Goal: Information Seeking & Learning: Learn about a topic

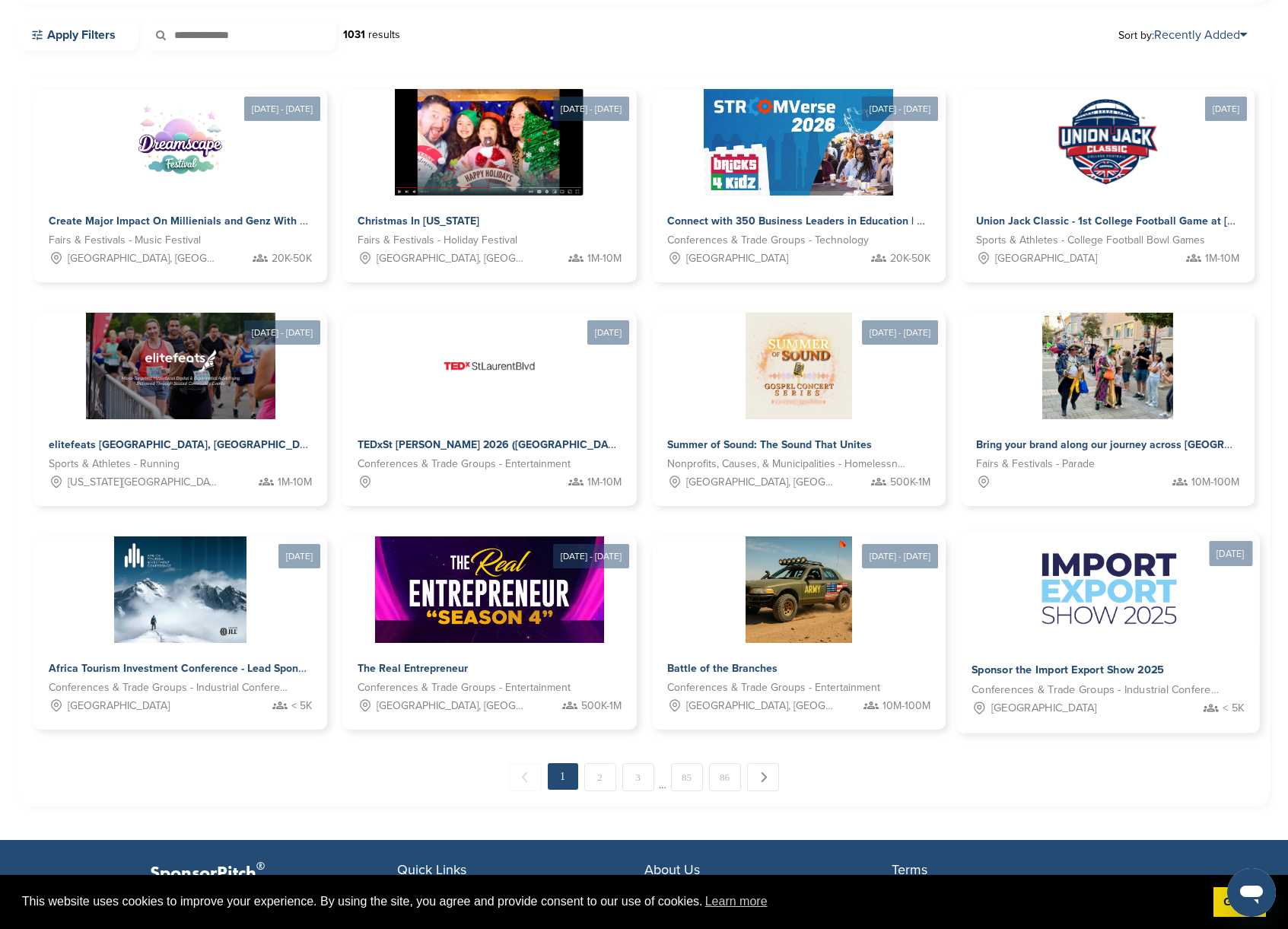
scroll to position [634, 0]
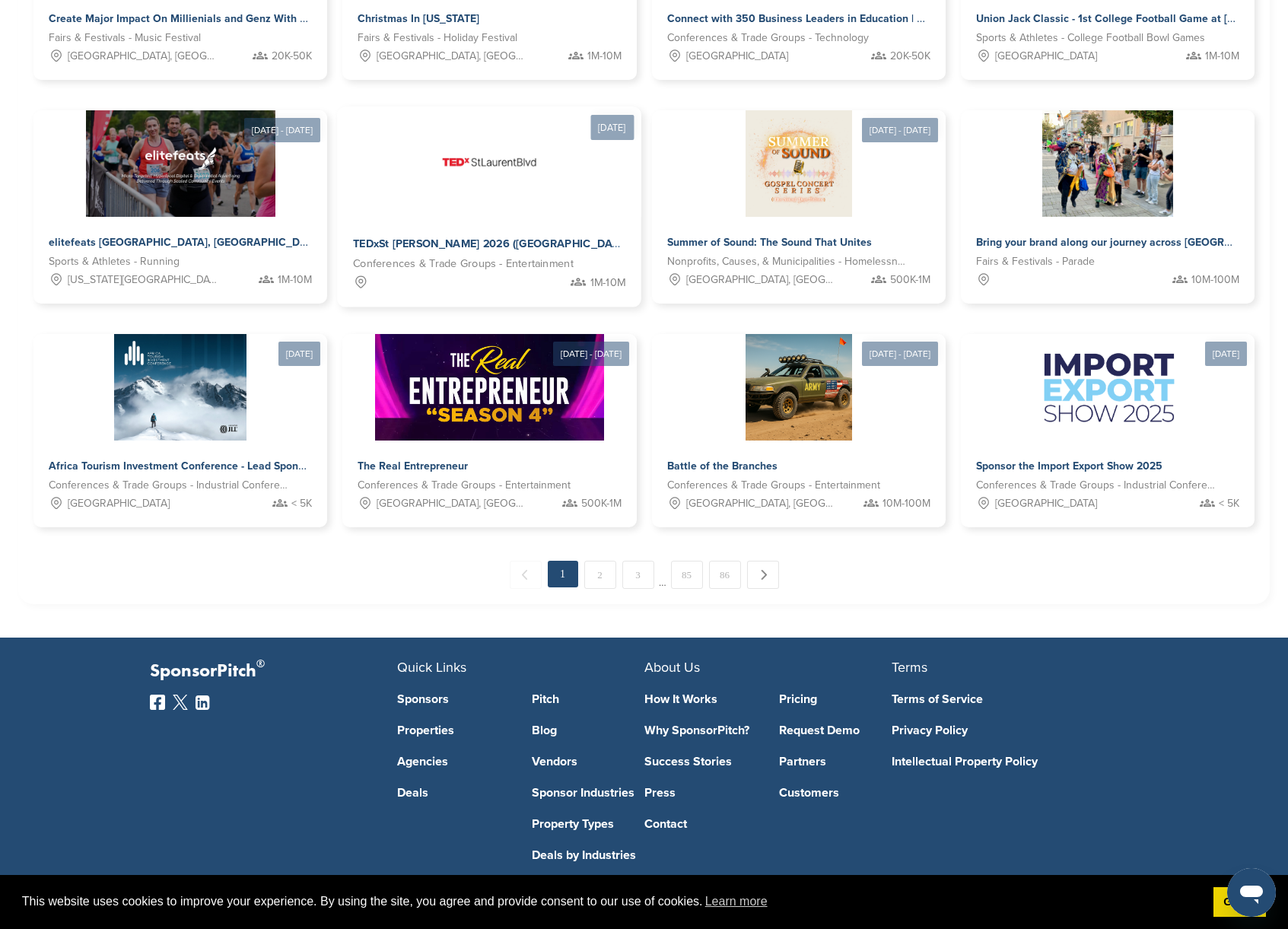
click at [453, 203] on img at bounding box center [490, 162] width 111 height 111
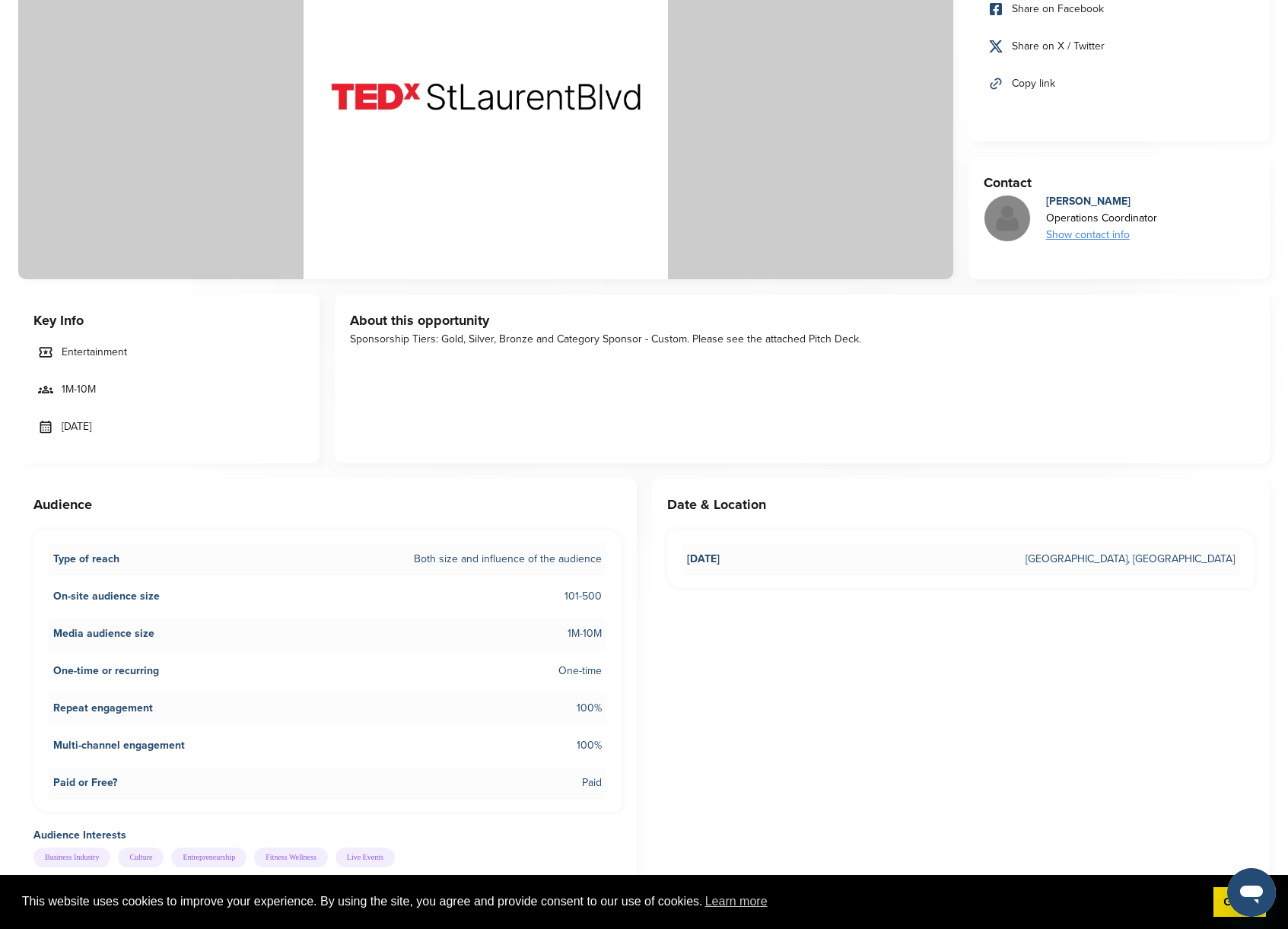
scroll to position [623, 0]
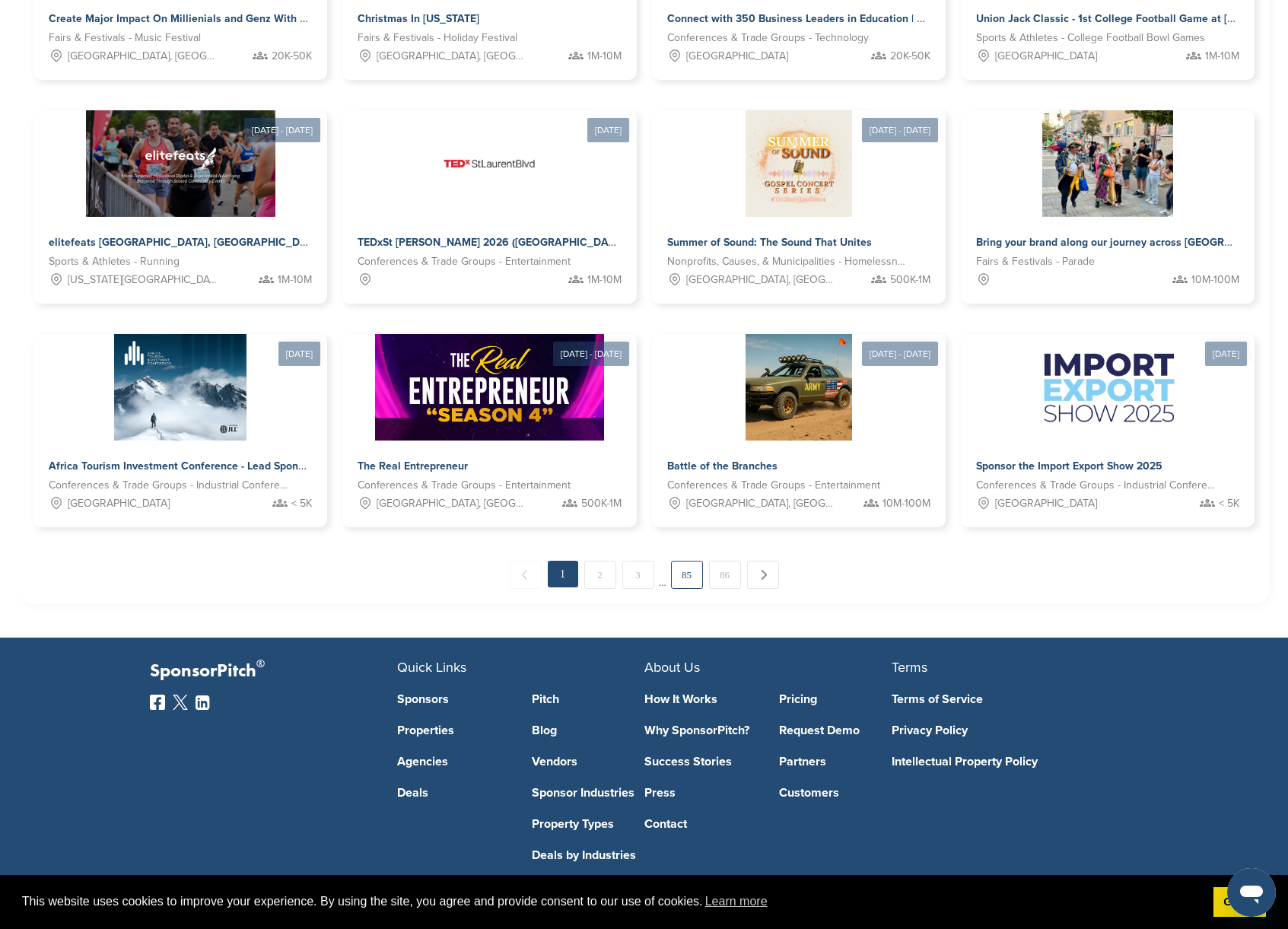
click at [681, 582] on link "85" at bounding box center [687, 575] width 32 height 28
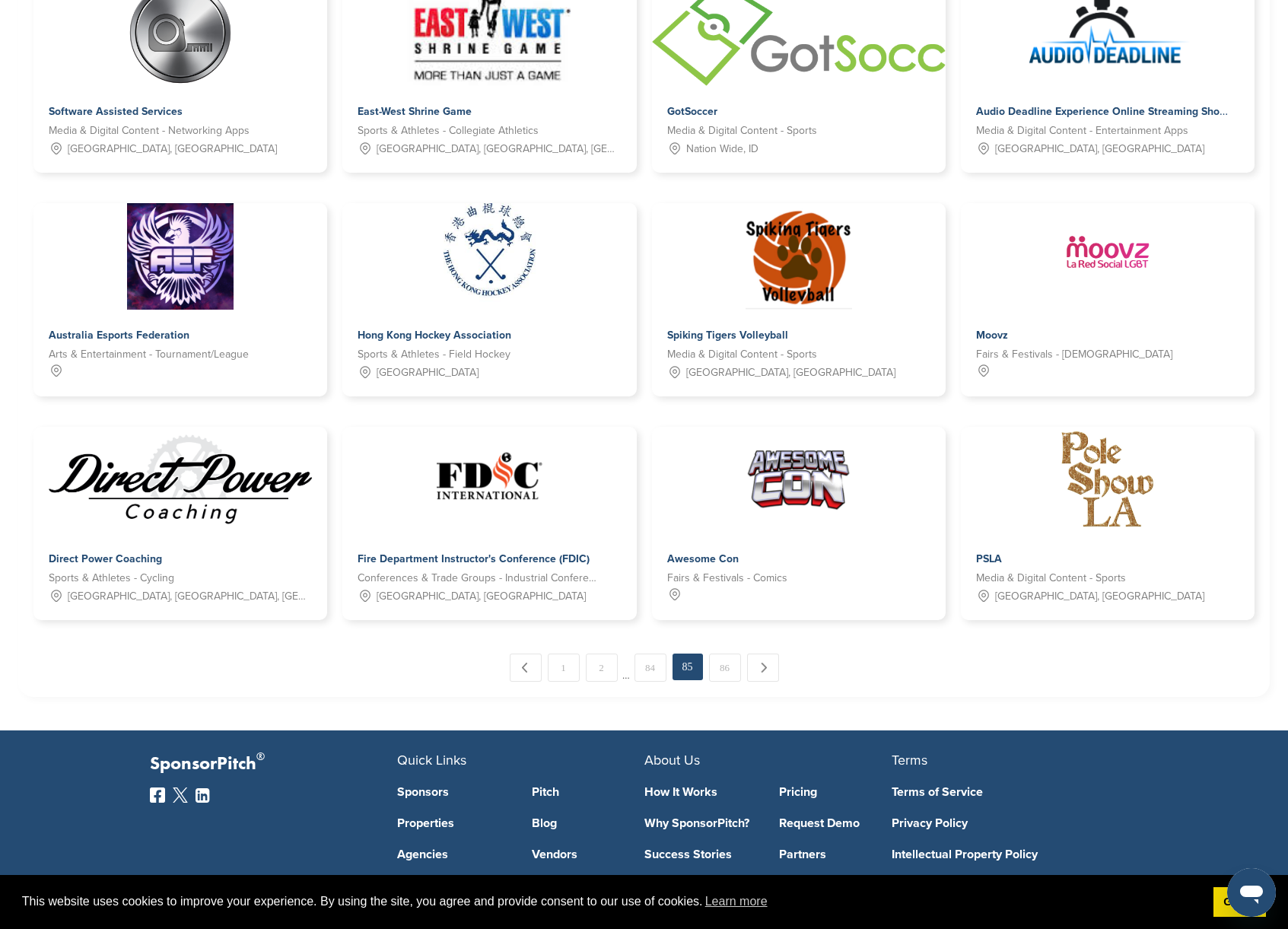
scroll to position [563, 0]
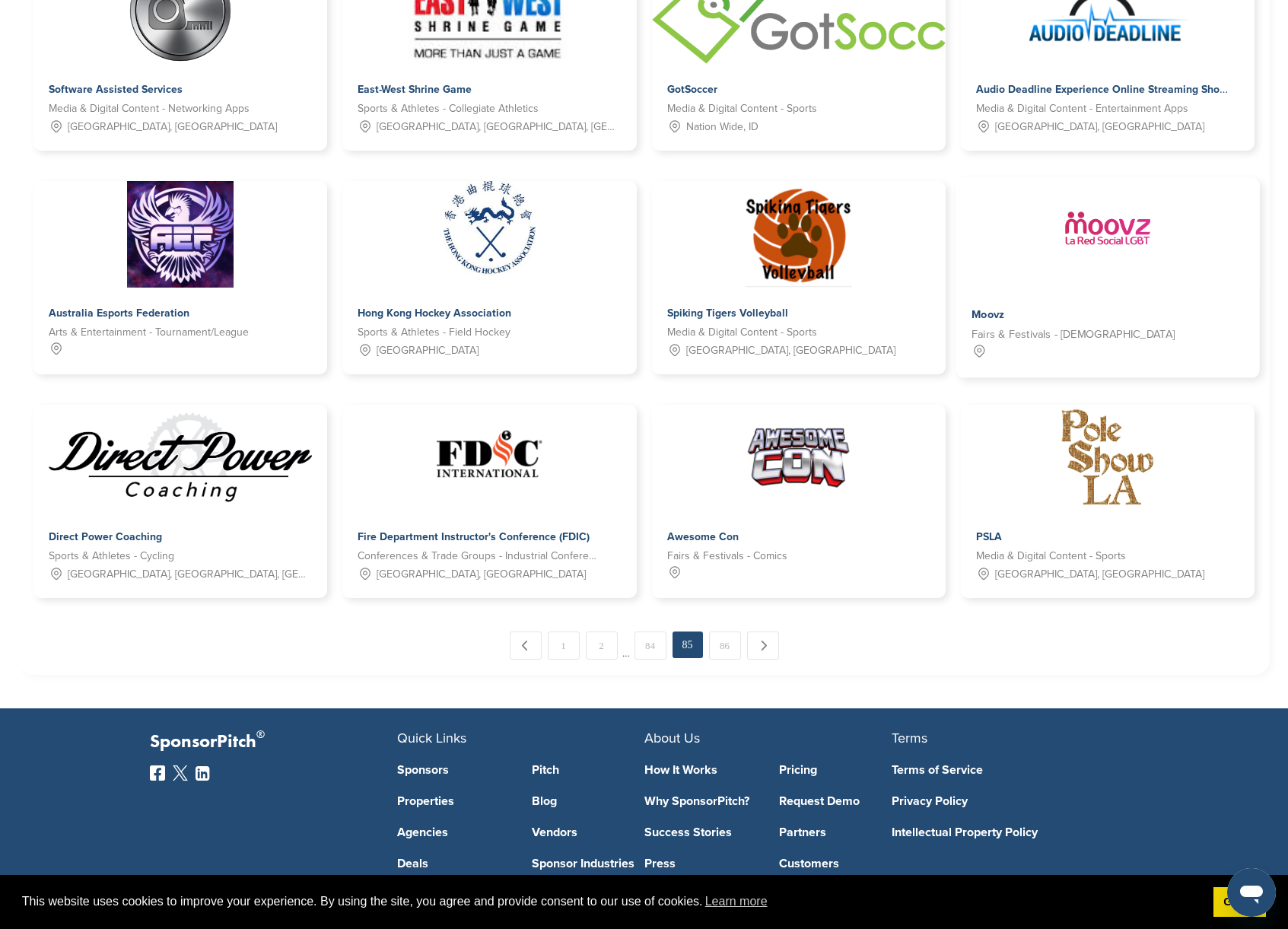
click at [1131, 280] on img at bounding box center [1108, 233] width 111 height 111
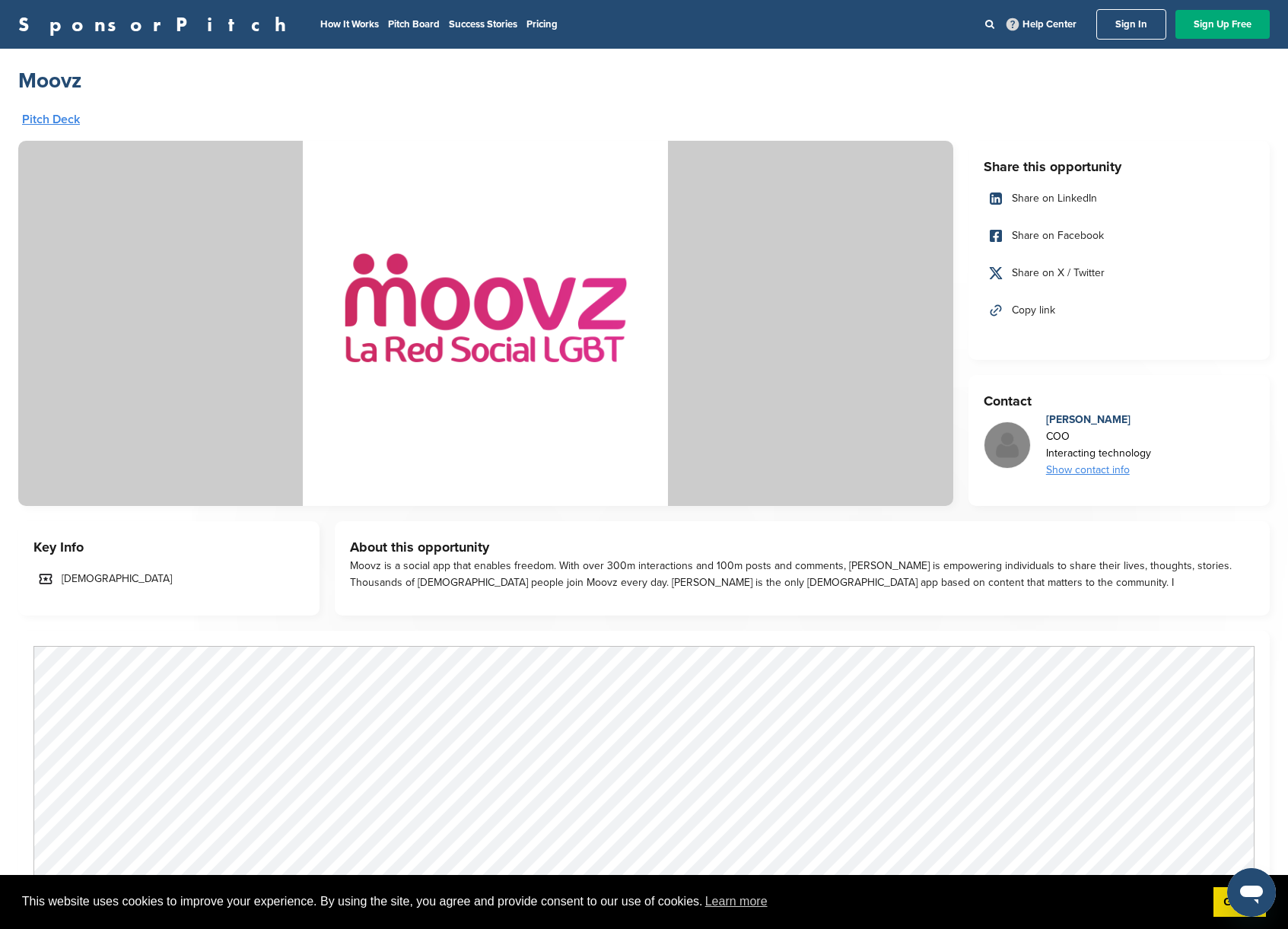
click at [71, 123] on link "Pitch Deck" at bounding box center [50, 120] width 57 height 12
click at [1092, 472] on div "Show contact info" at bounding box center [1098, 470] width 105 height 17
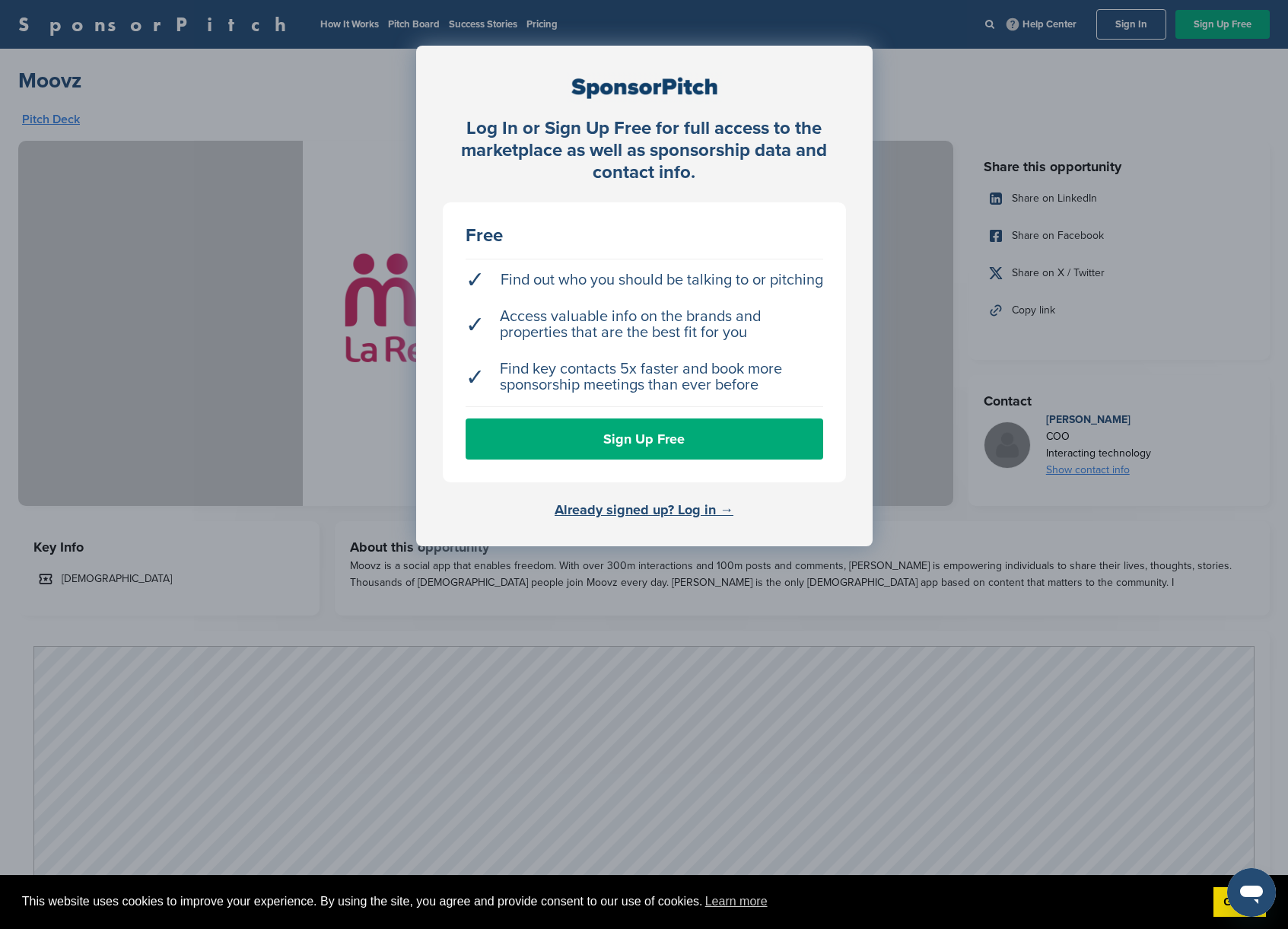
click at [341, 117] on div "Log In or Sign Up Free for full access to the marketplace as well as sponsorshi…" at bounding box center [644, 503] width 1288 height 1005
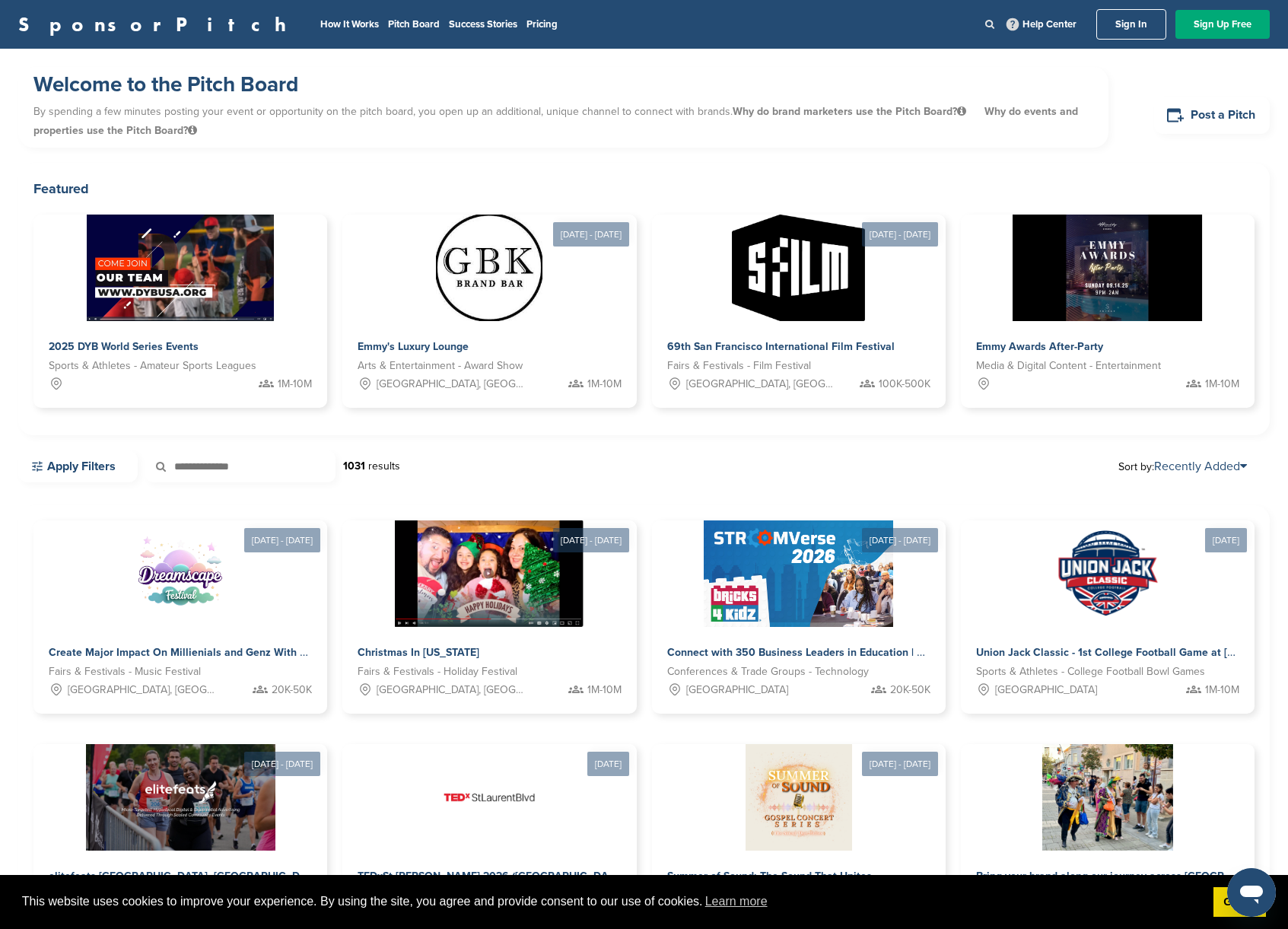
click at [994, 22] on icon at bounding box center [989, 24] width 9 height 10
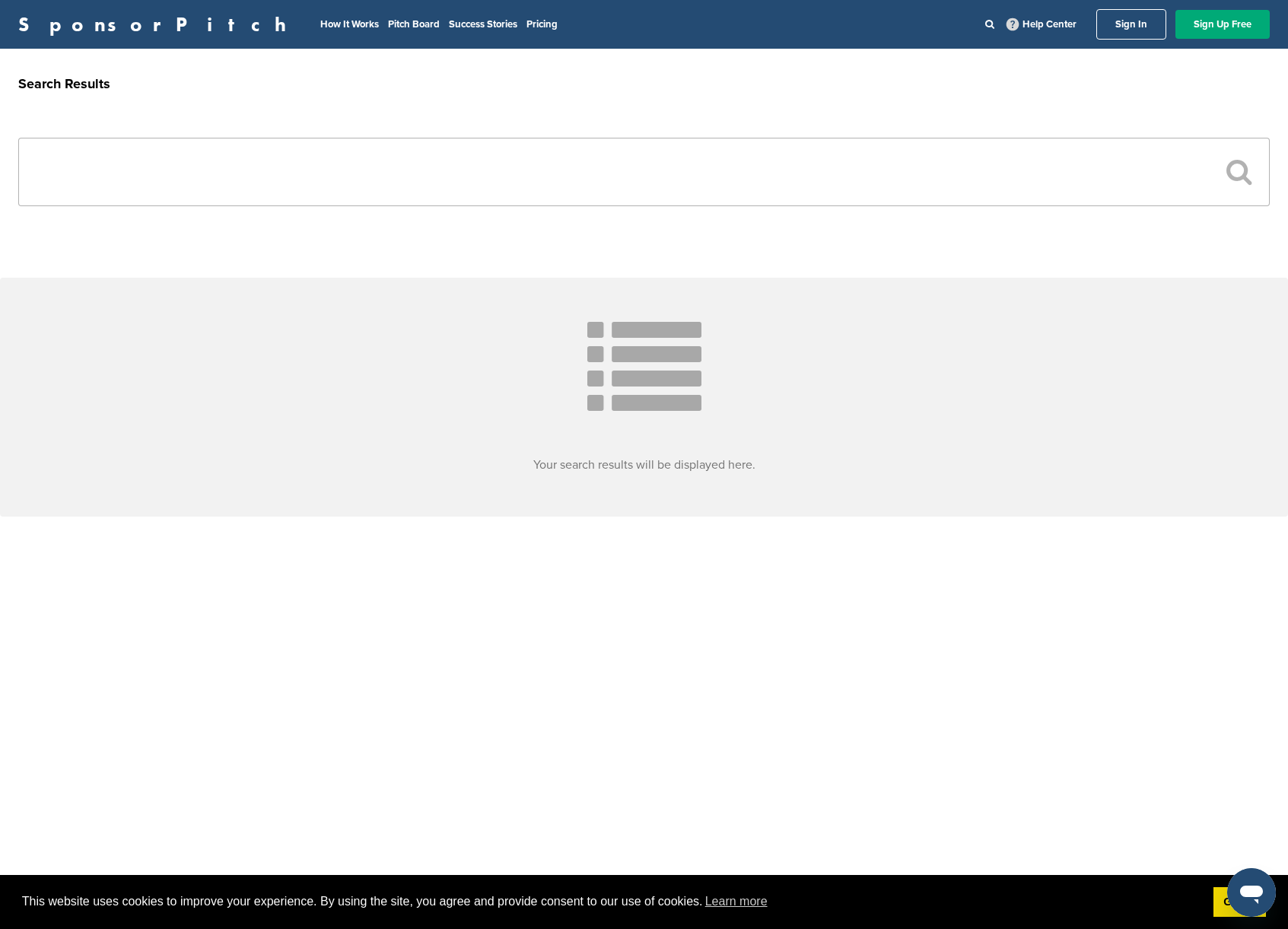
click at [733, 183] on input "text" at bounding box center [643, 171] width 1251 height 68
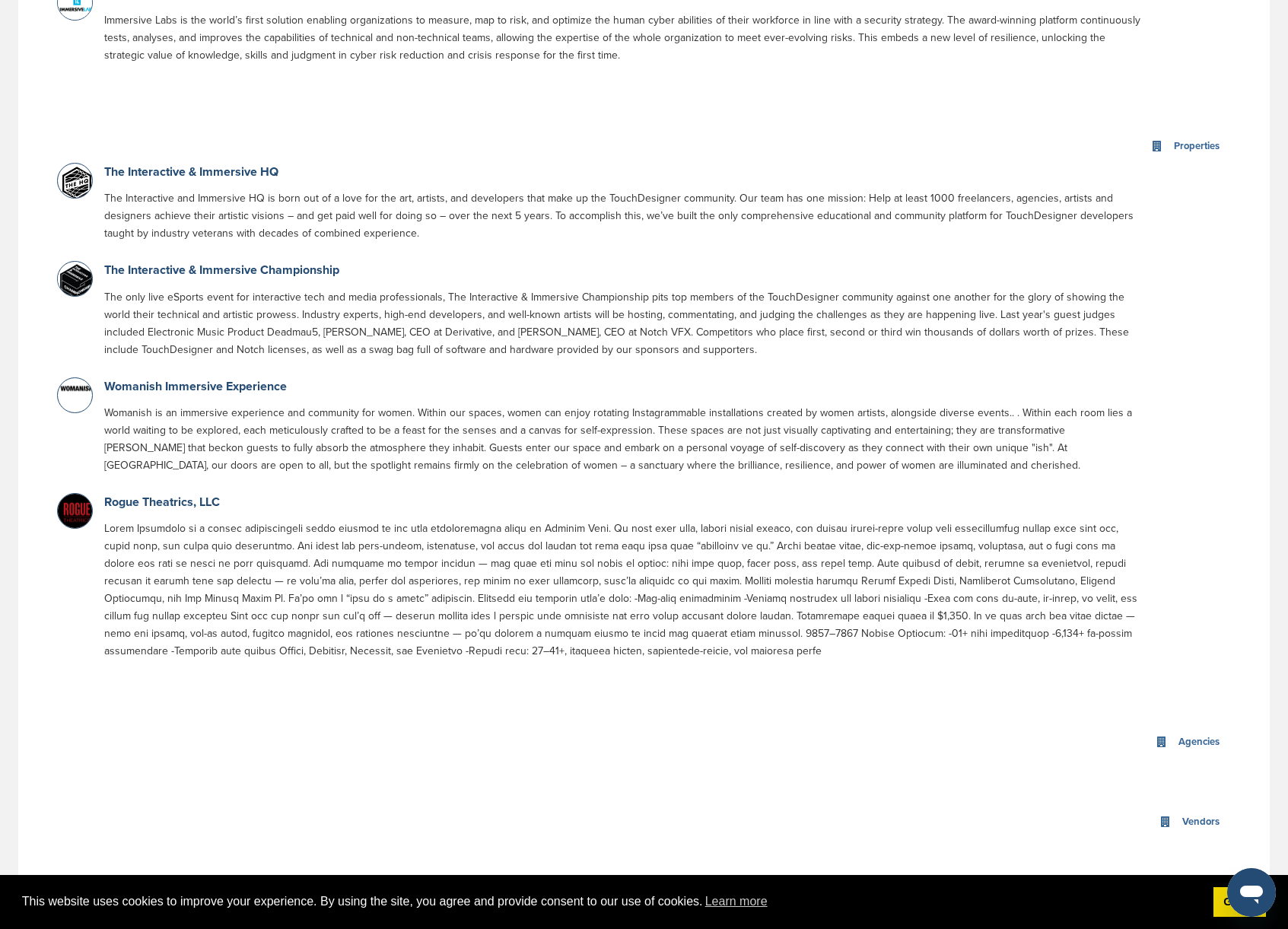
scroll to position [402, 0]
type input "*********"
click at [322, 276] on link "The Interactive & Immersive Championship" at bounding box center [222, 269] width 235 height 15
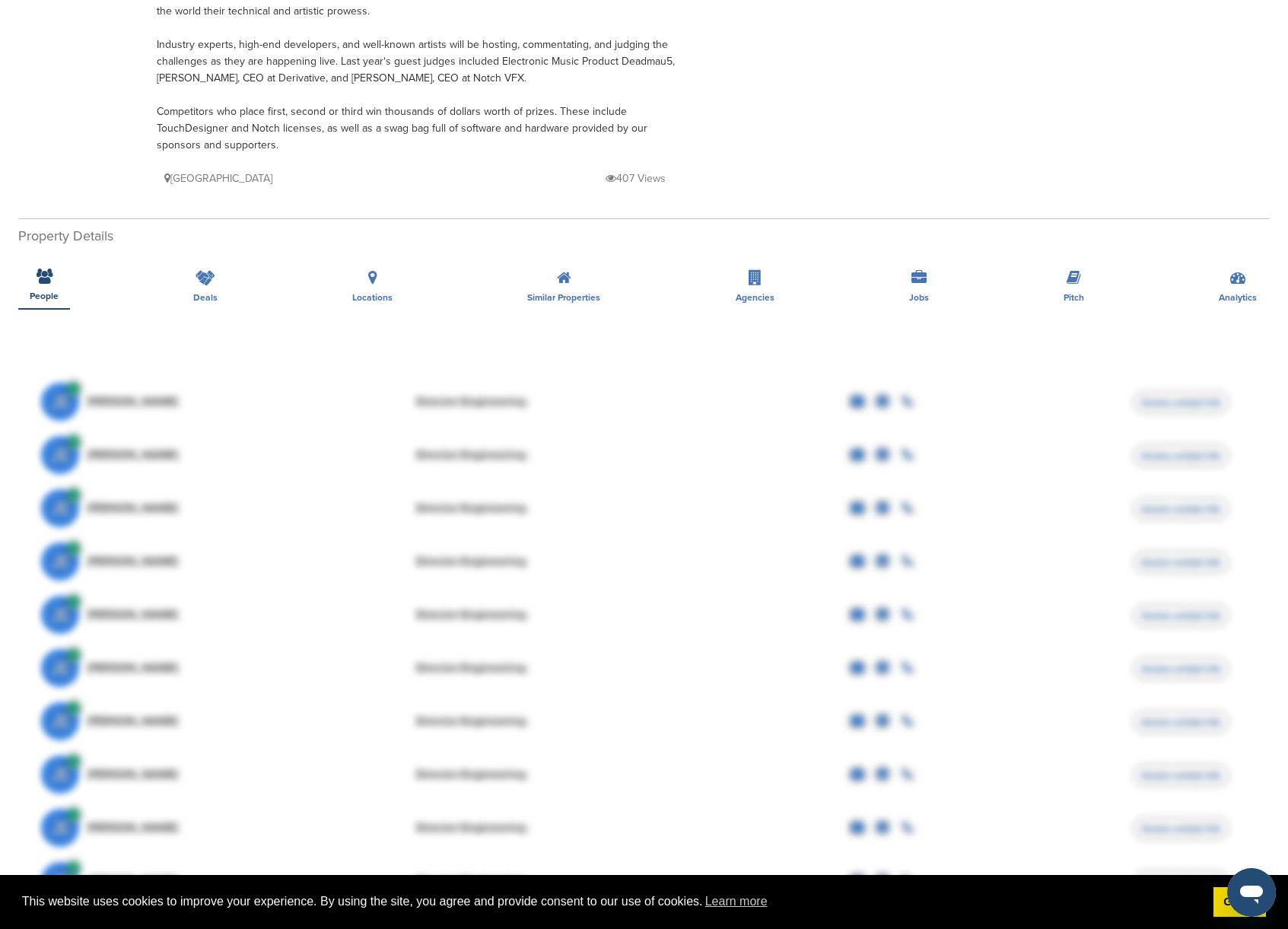
scroll to position [206, 0]
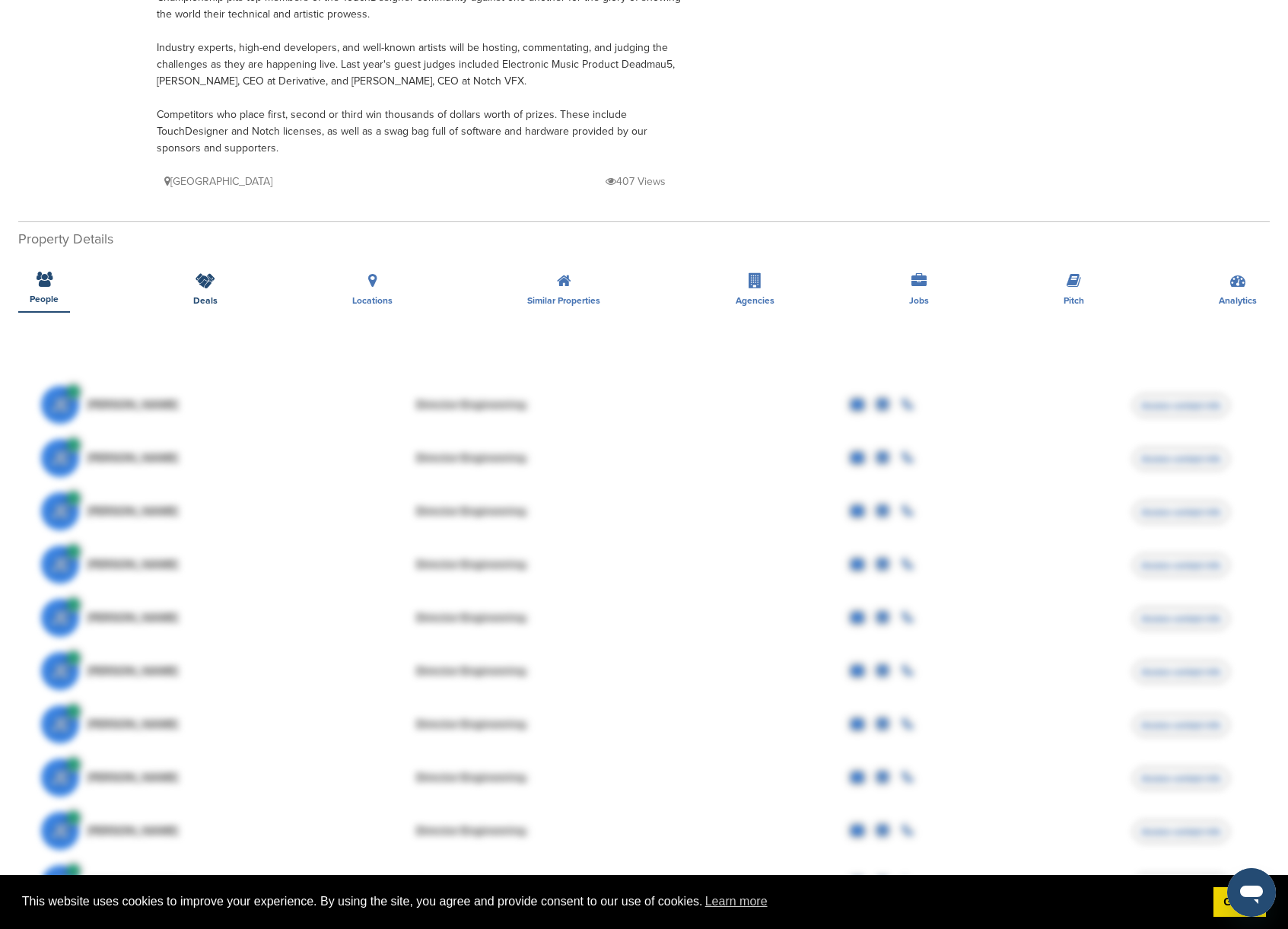
click at [197, 296] on span "Deals" at bounding box center [205, 300] width 25 height 9
click at [208, 285] on icon at bounding box center [206, 280] width 20 height 15
click at [377, 283] on div "Locations" at bounding box center [373, 284] width 63 height 56
click at [565, 277] on icon at bounding box center [564, 280] width 15 height 15
click at [757, 284] on icon at bounding box center [755, 280] width 13 height 15
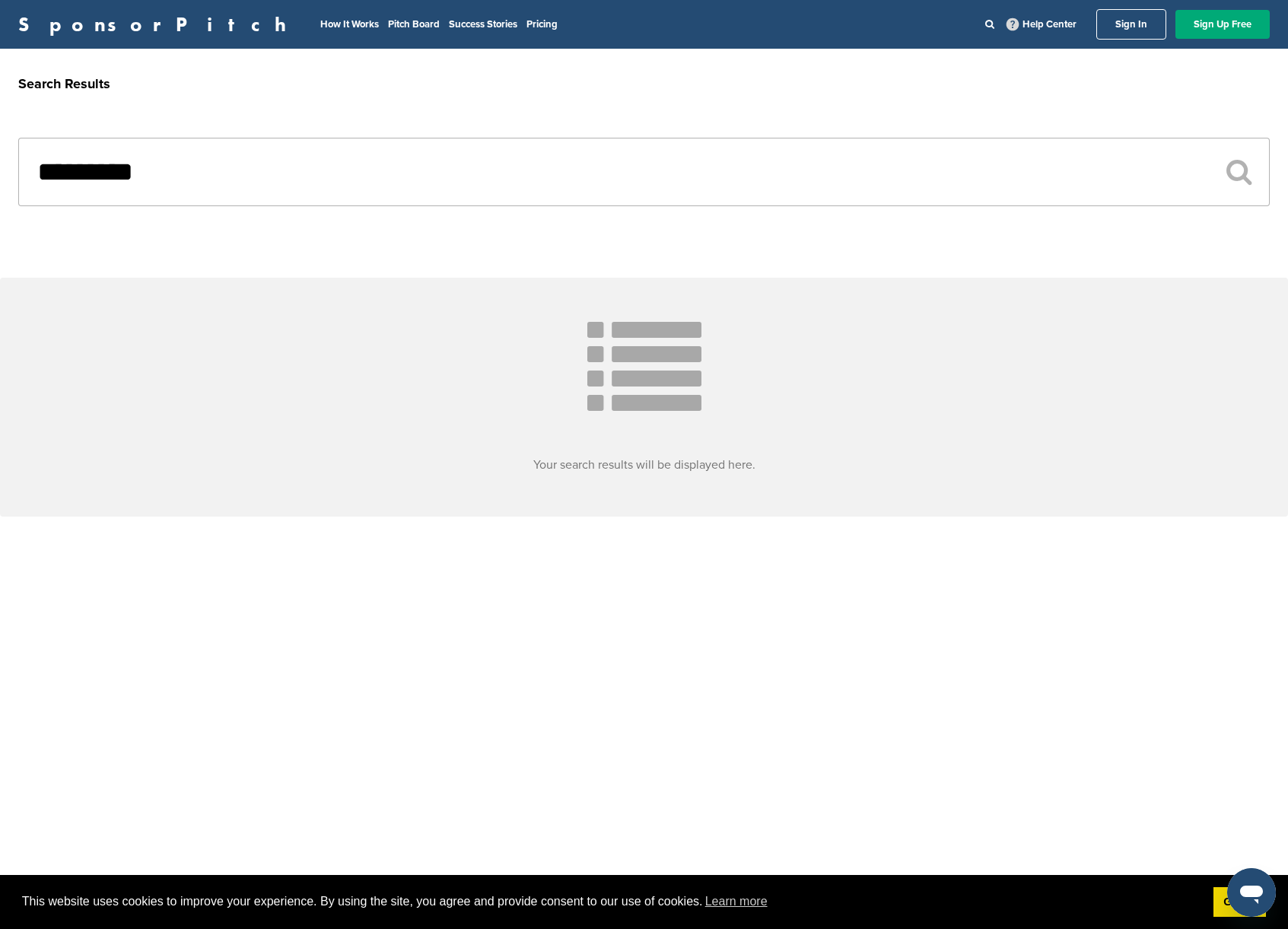
click at [373, 196] on input "*********" at bounding box center [643, 171] width 1251 height 68
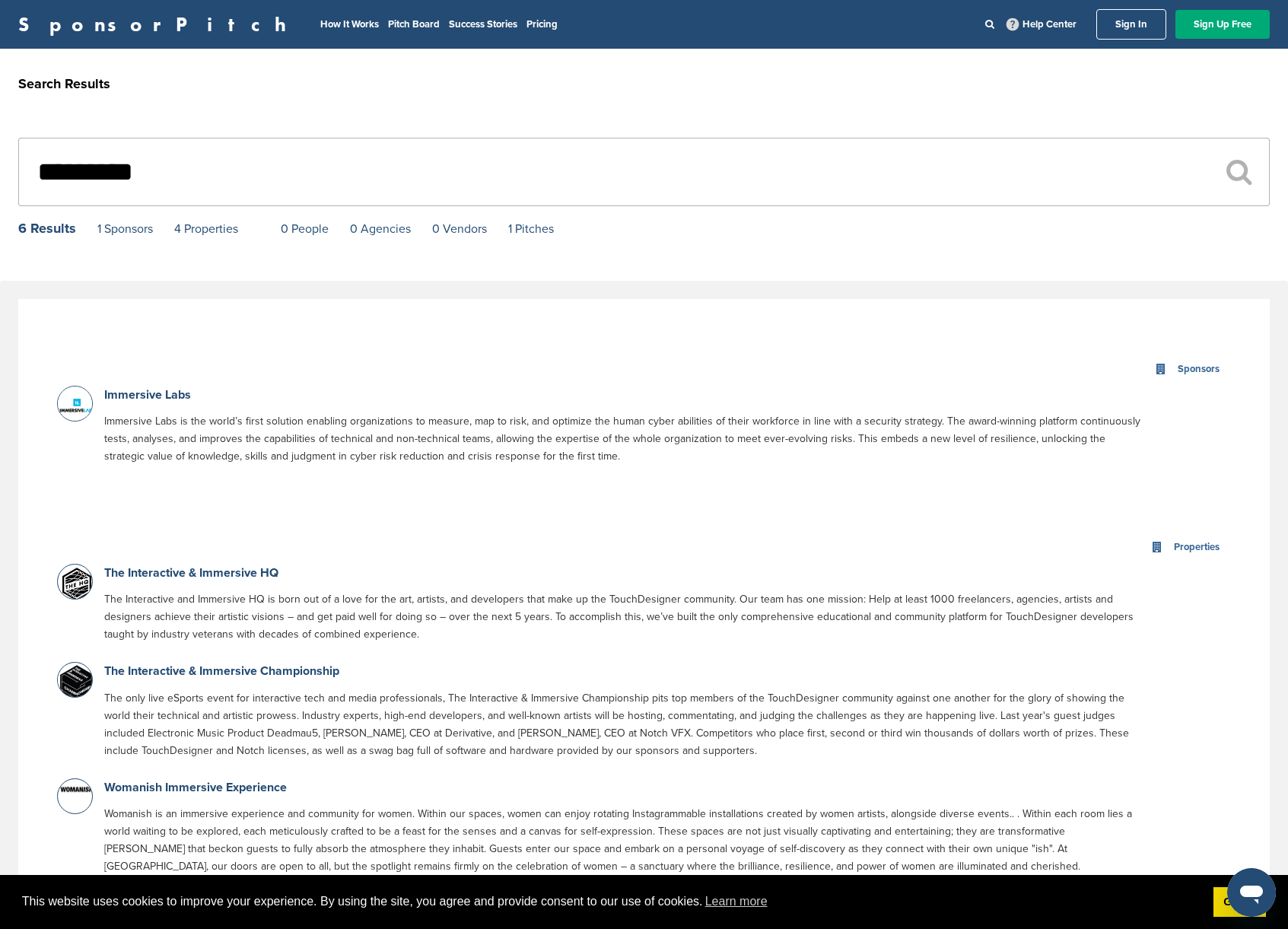
click at [1194, 375] on div "Sponsors" at bounding box center [1199, 370] width 49 height 18
click at [1156, 375] on icon at bounding box center [1160, 370] width 12 height 12
click at [1158, 373] on icon at bounding box center [1160, 370] width 12 height 12
click at [160, 397] on link "Immersive Labs" at bounding box center [147, 394] width 87 height 15
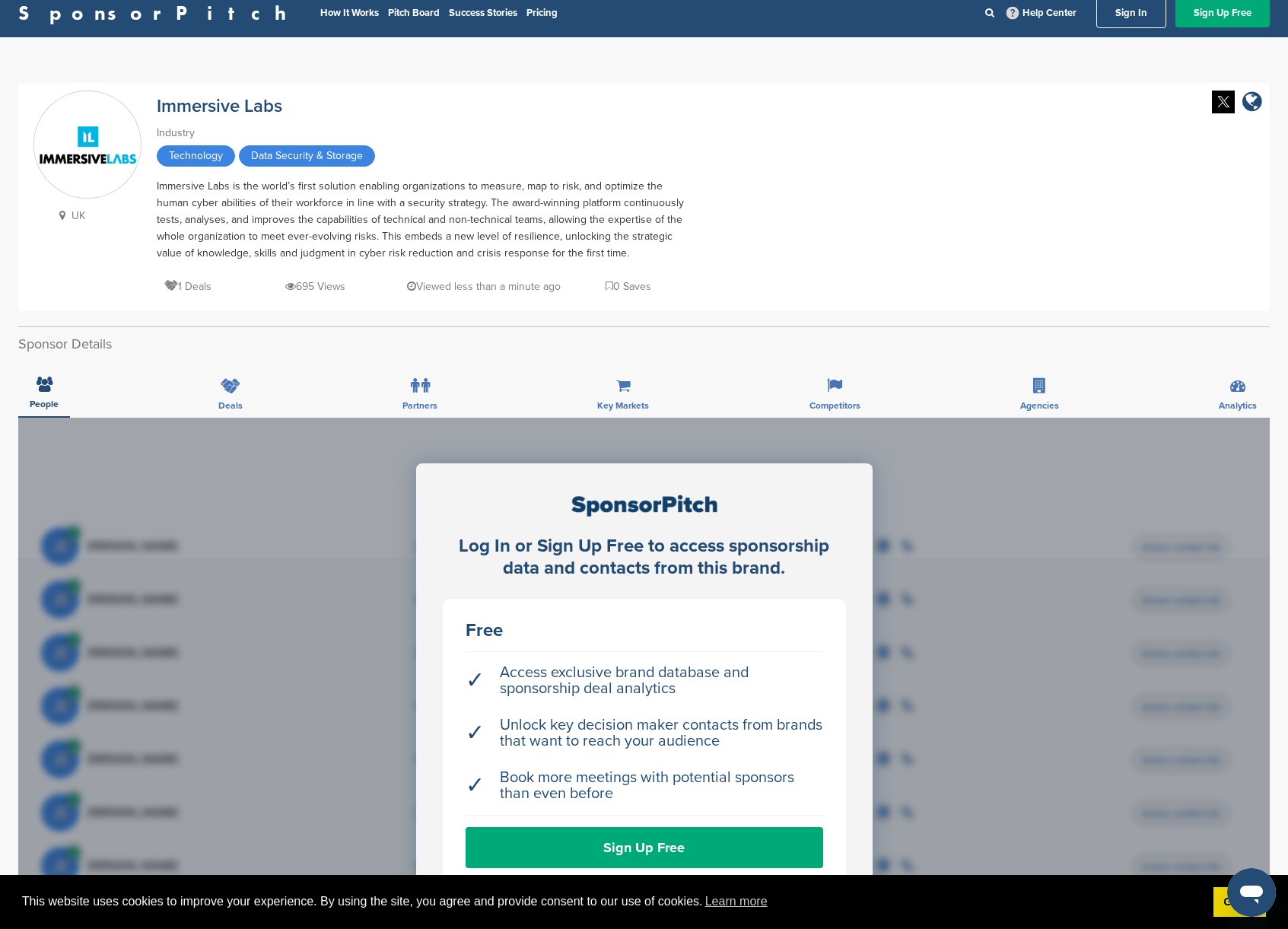
scroll to position [12, 0]
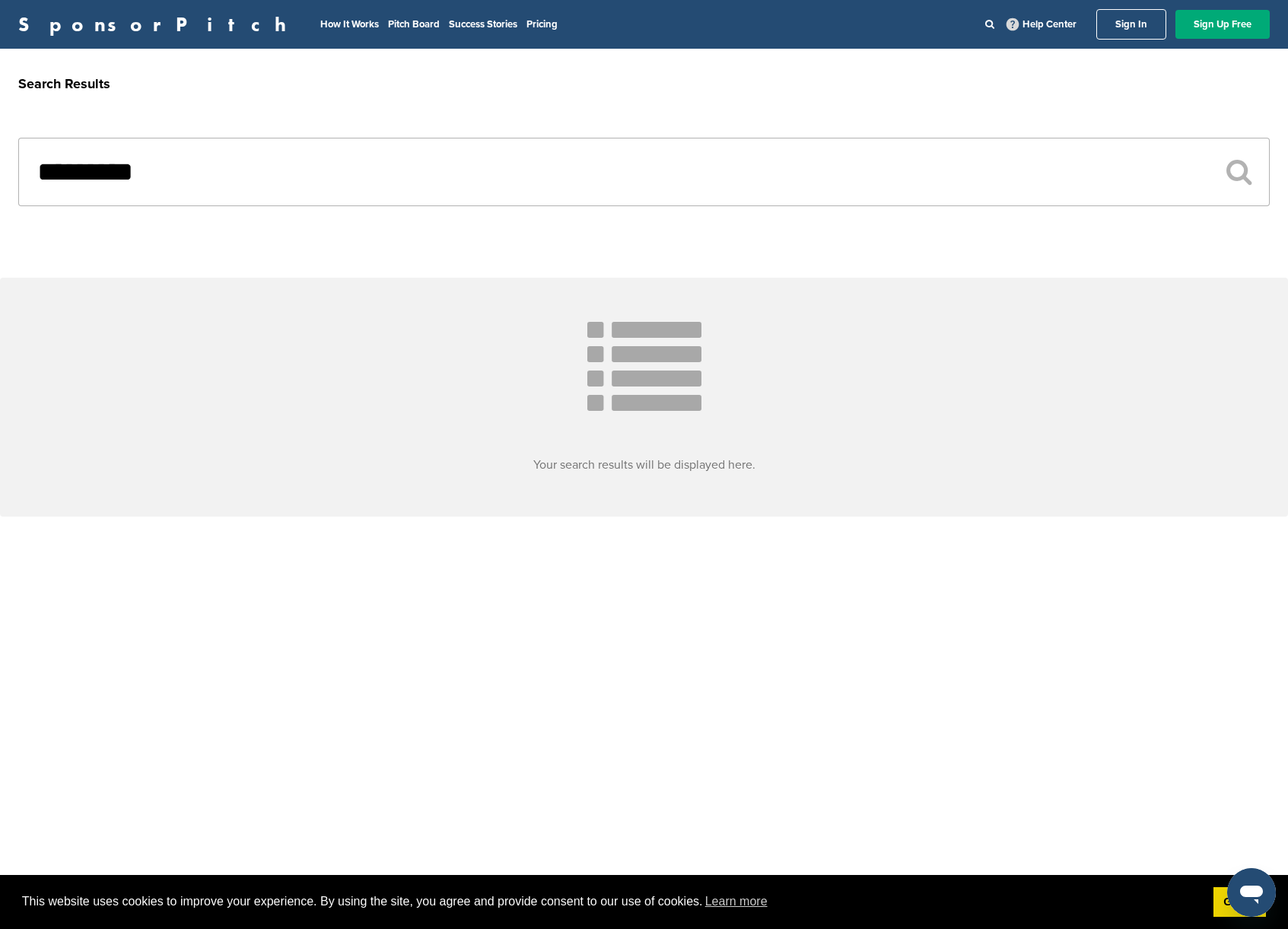
click at [542, 161] on input "*********" at bounding box center [643, 171] width 1251 height 68
click at [449, 20] on link "Success Stories" at bounding box center [483, 24] width 68 height 12
